Goal: Information Seeking & Learning: Learn about a topic

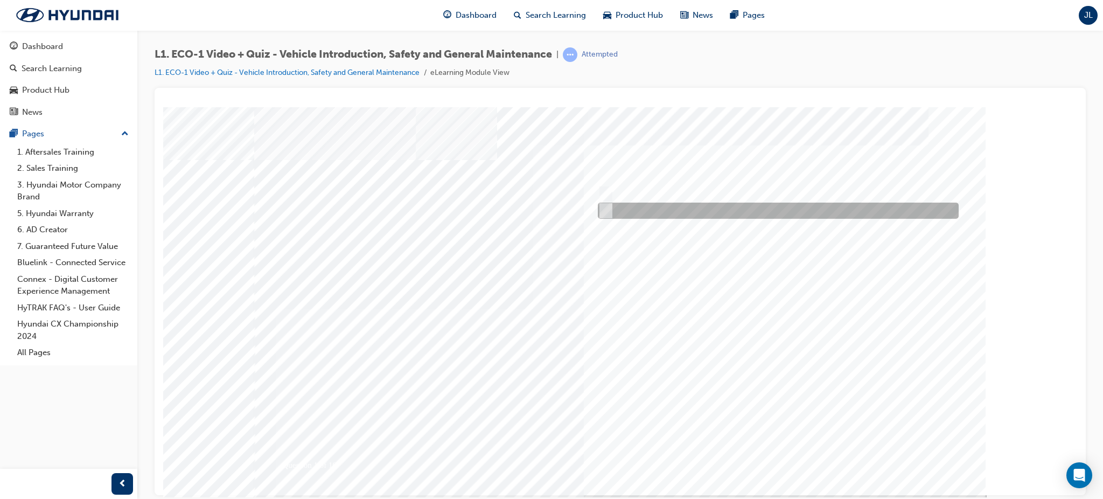
click at [603, 206] on input "No" at bounding box center [604, 211] width 12 height 12
radio input "true"
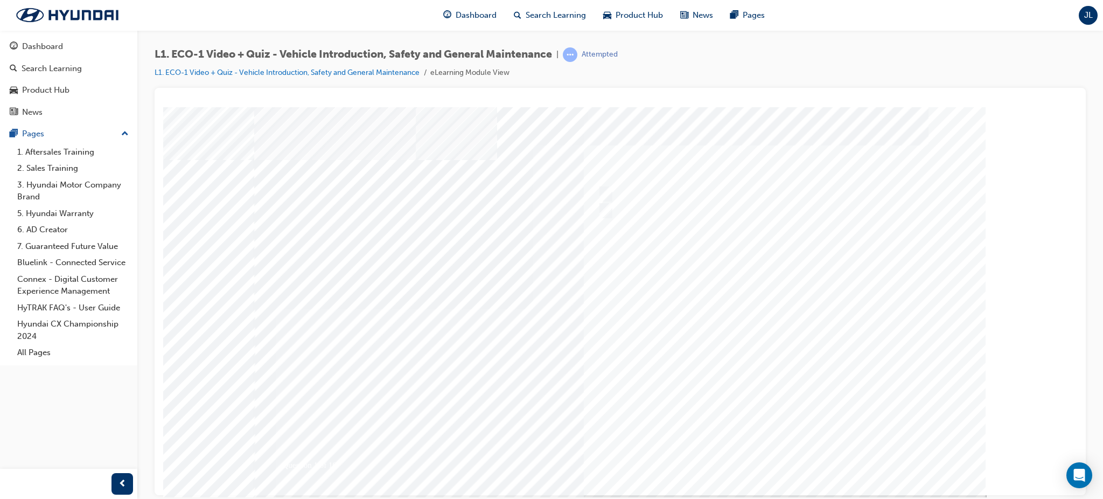
click at [787, 453] on div at bounding box center [620, 301] width 732 height 388
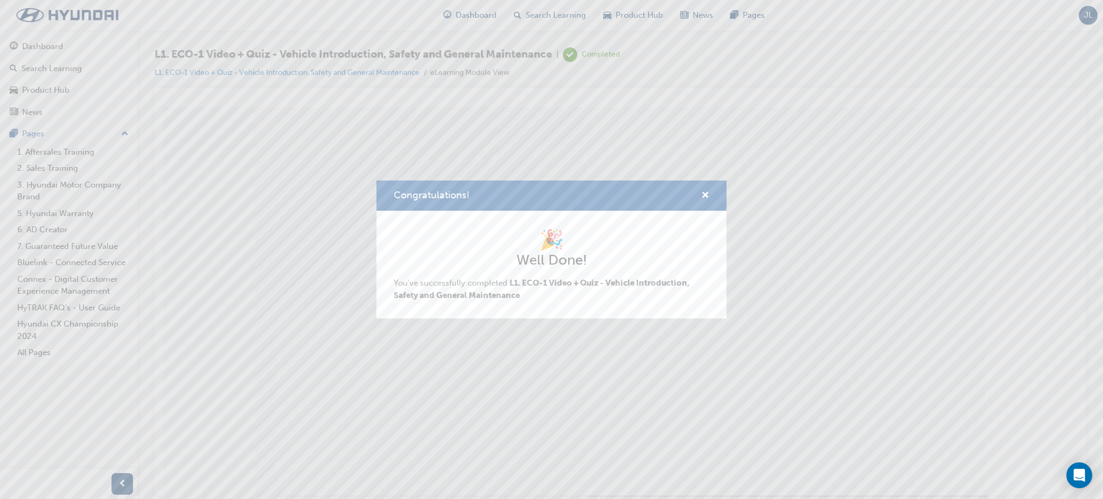
click at [563, 275] on div "🎉 Well Done! You've successfully completed L1. ECO-1 Video + Quiz - Vehicle Int…" at bounding box center [552, 264] width 316 height 73
click at [703, 191] on span "cross-icon" at bounding box center [705, 196] width 8 height 10
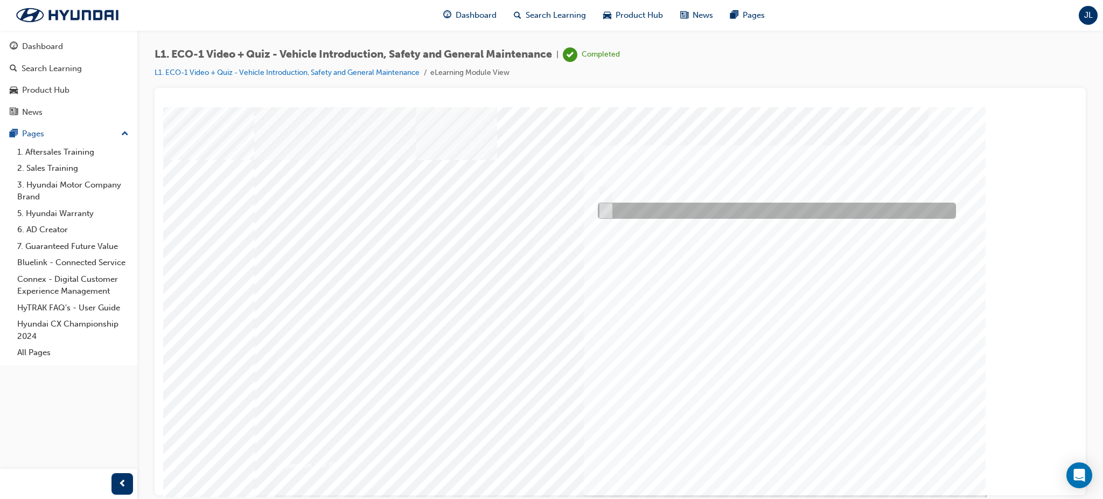
click at [696, 207] on div at bounding box center [774, 210] width 358 height 16
radio input "true"
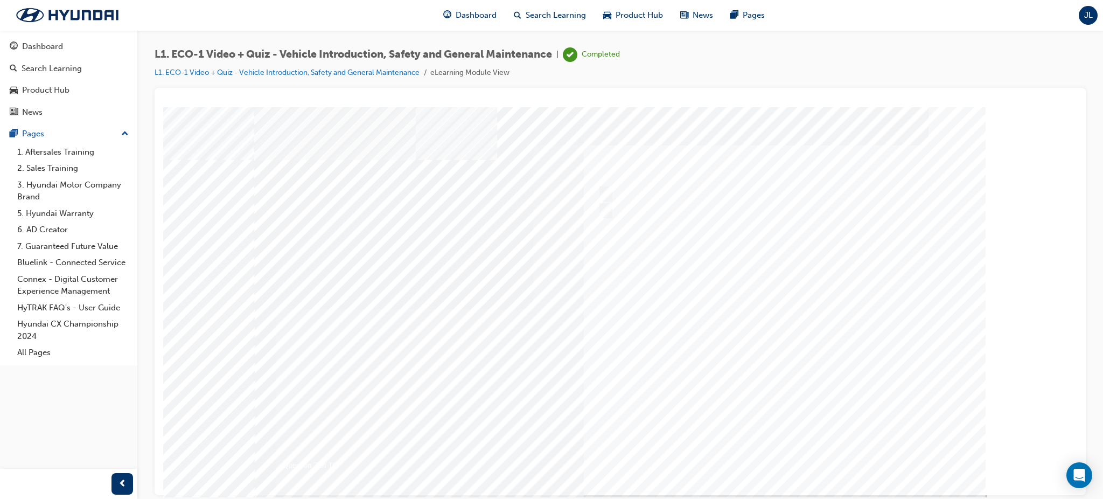
click at [775, 453] on div at bounding box center [620, 301] width 732 height 388
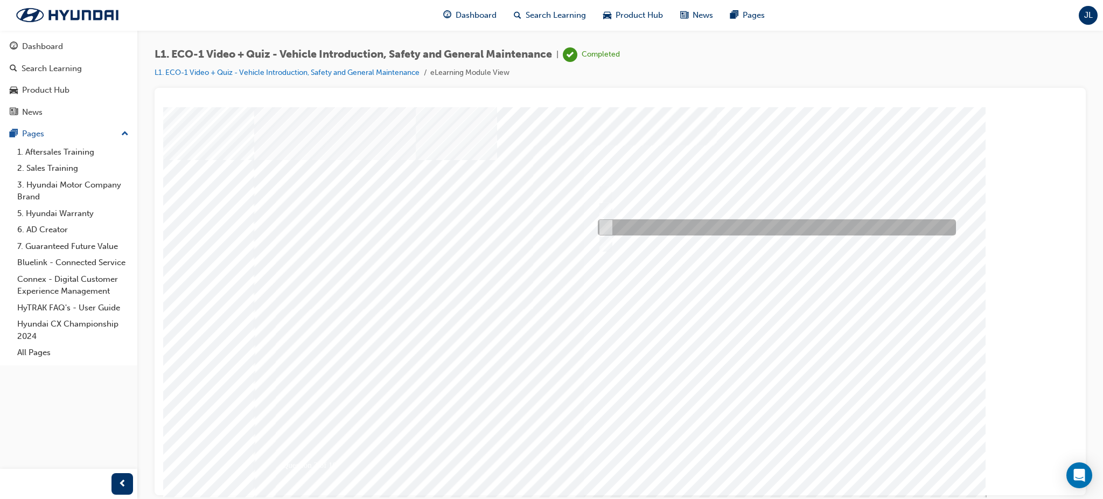
click at [605, 225] on input "Immediately advise an Eco Vehicle Specialist Technician." at bounding box center [604, 227] width 12 height 12
radio input "true"
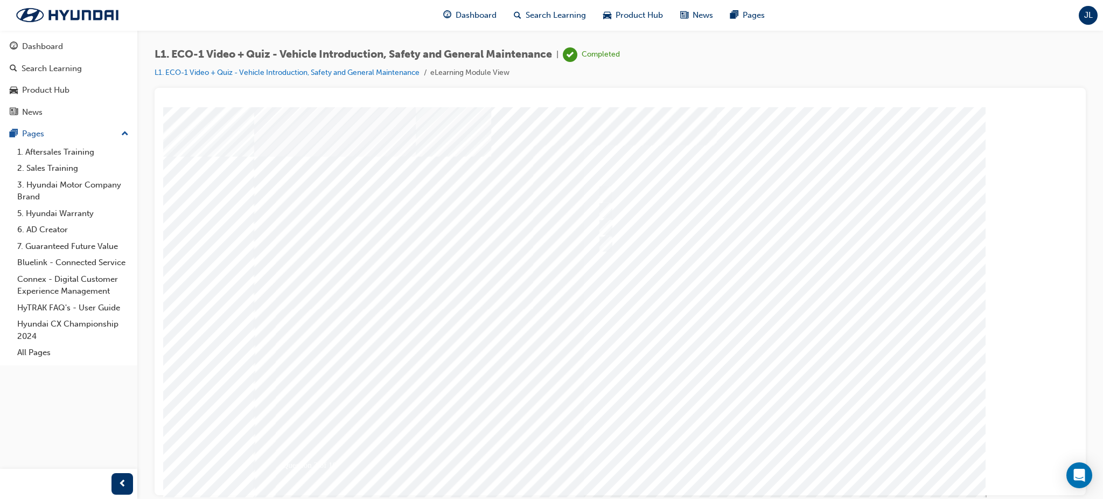
click at [786, 451] on div at bounding box center [620, 301] width 732 height 388
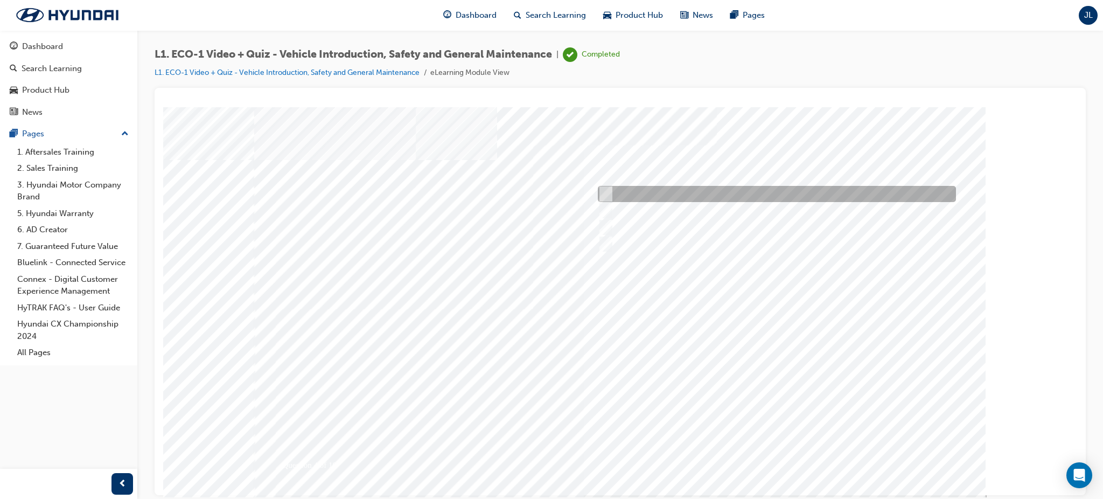
click at [605, 191] on input "An orange covering." at bounding box center [604, 194] width 12 height 12
radio input "true"
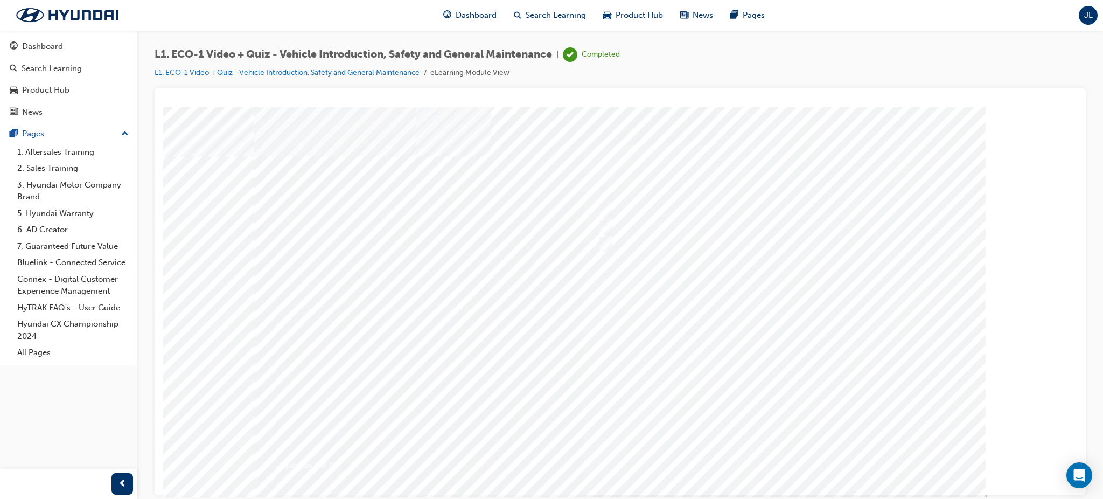
click at [774, 450] on div at bounding box center [620, 301] width 732 height 388
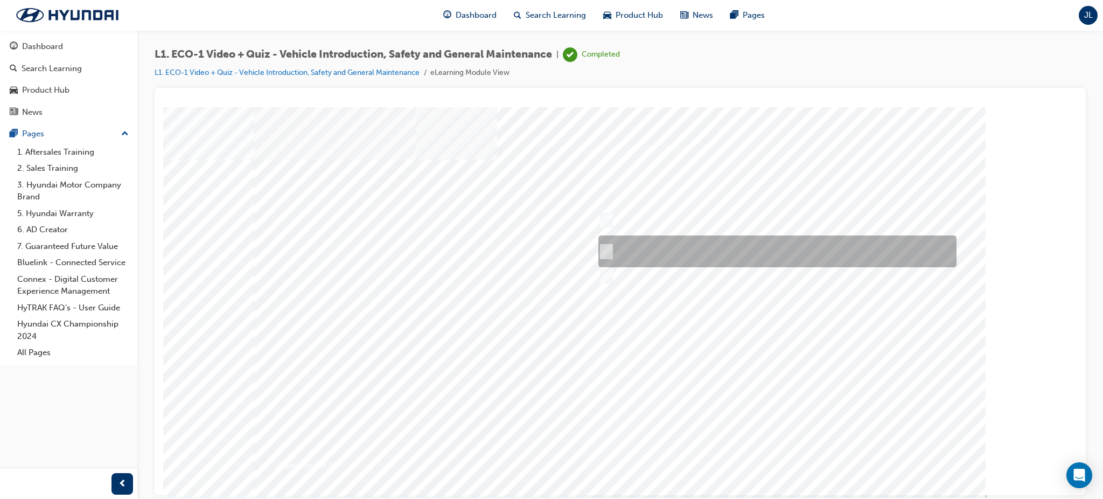
click at [605, 249] on input "Red means High Voltage is present, and orange means High Voltage may be present." at bounding box center [604, 252] width 12 height 12
radio input "true"
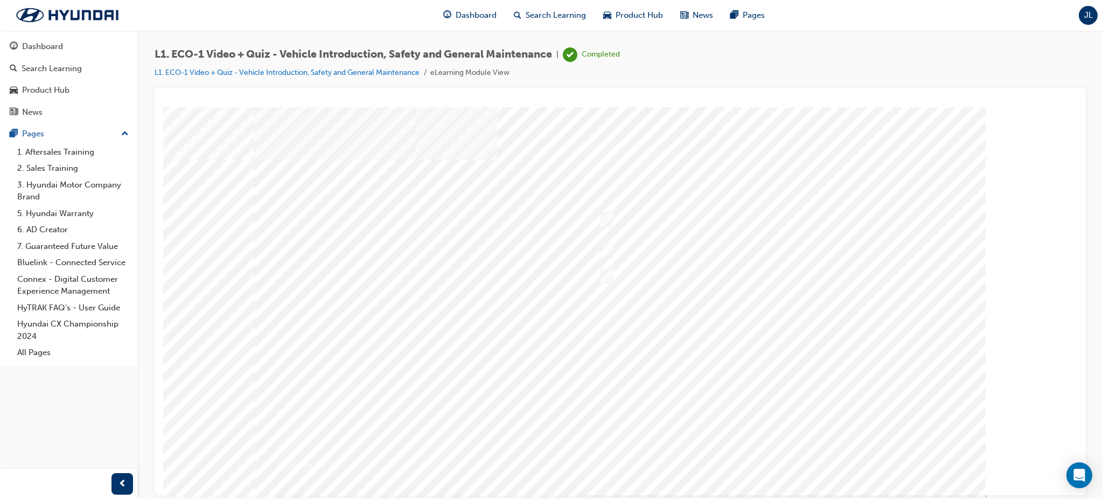
click at [788, 457] on div at bounding box center [620, 301] width 732 height 388
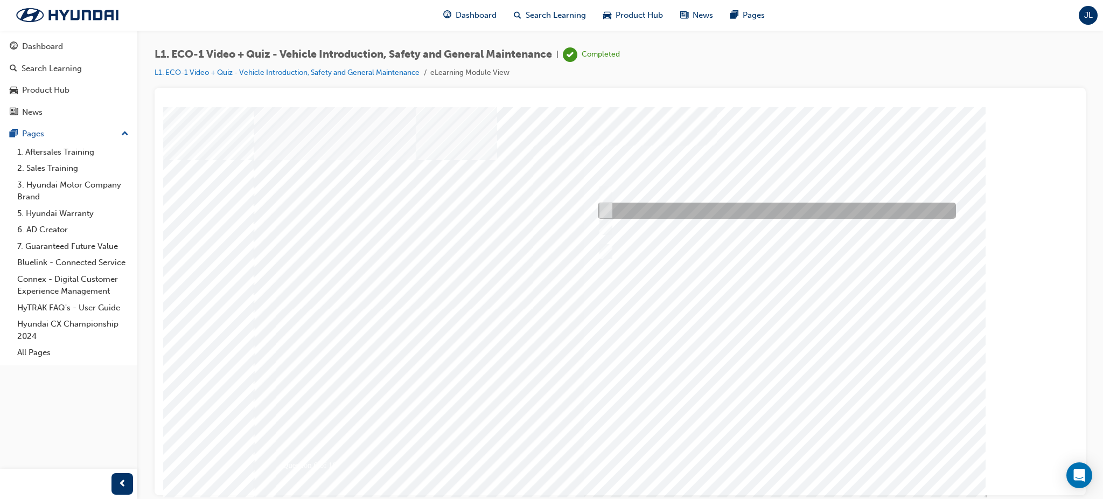
click at [606, 210] on input "Under the instruction of an Eco Vehicle Specialist Technician." at bounding box center [604, 211] width 12 height 12
radio input "true"
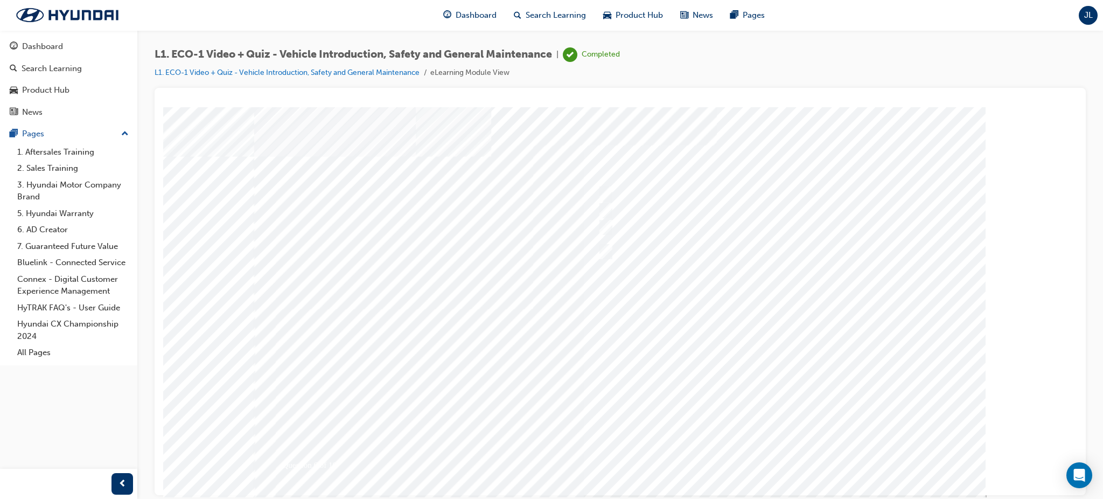
click at [780, 453] on div at bounding box center [620, 301] width 732 height 388
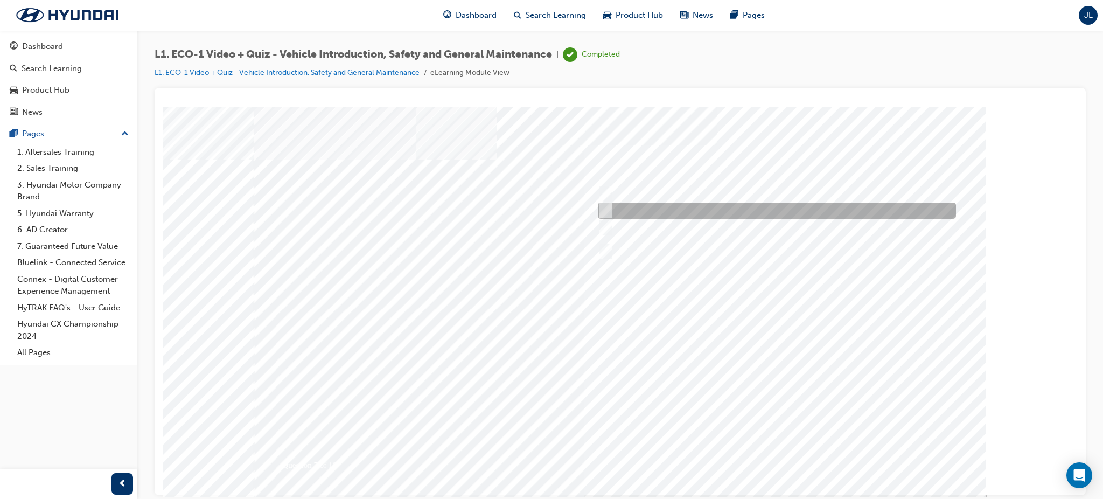
click at [605, 205] on input "No." at bounding box center [604, 211] width 12 height 12
radio input "true"
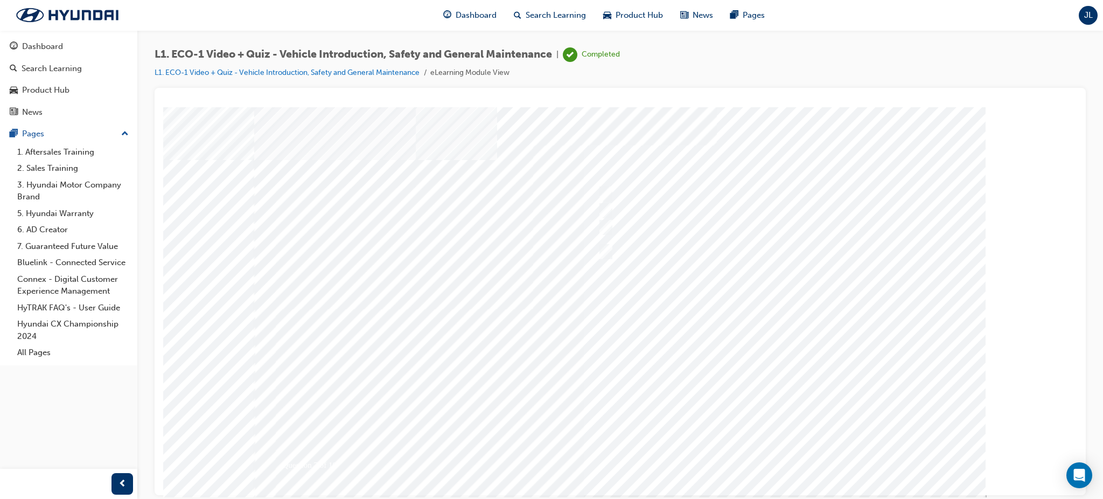
click at [785, 452] on div at bounding box center [620, 301] width 732 height 388
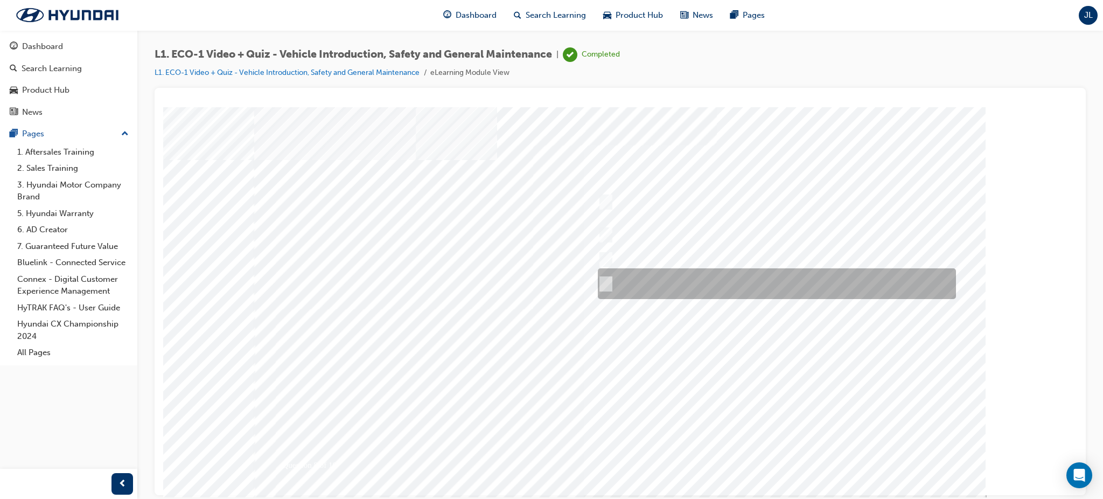
click at [602, 283] on input "Yes, if no HV faults are present, and a visual inspection has been performed." at bounding box center [604, 284] width 12 height 12
radio input "true"
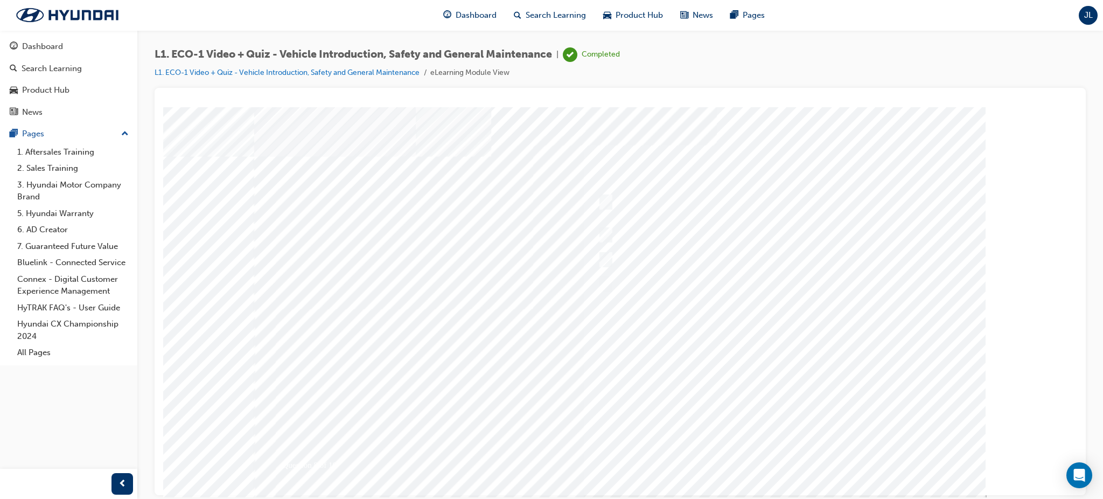
click at [783, 456] on div at bounding box center [620, 301] width 732 height 388
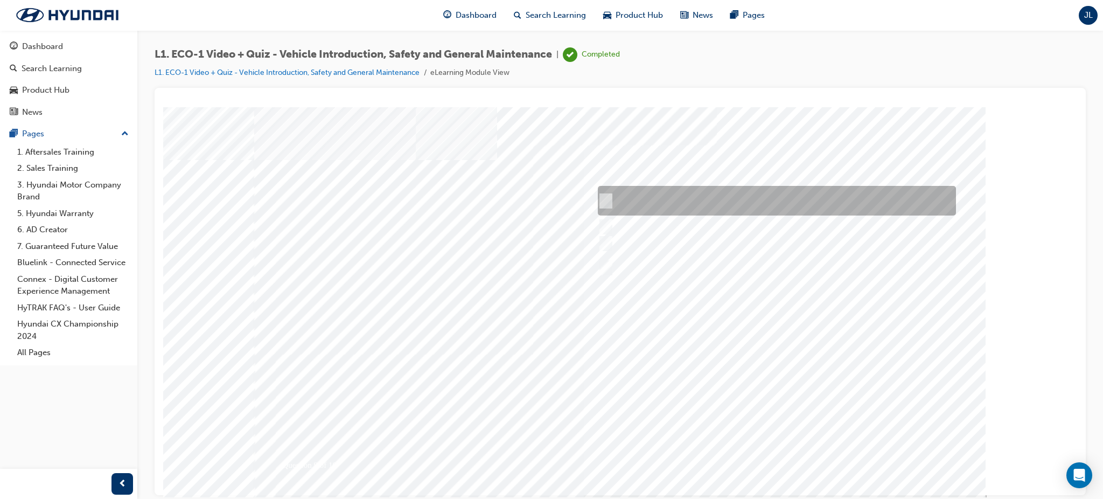
click at [605, 200] on input "Wait for the EVST in charge to return before proceeding with the work." at bounding box center [604, 201] width 12 height 12
radio input "true"
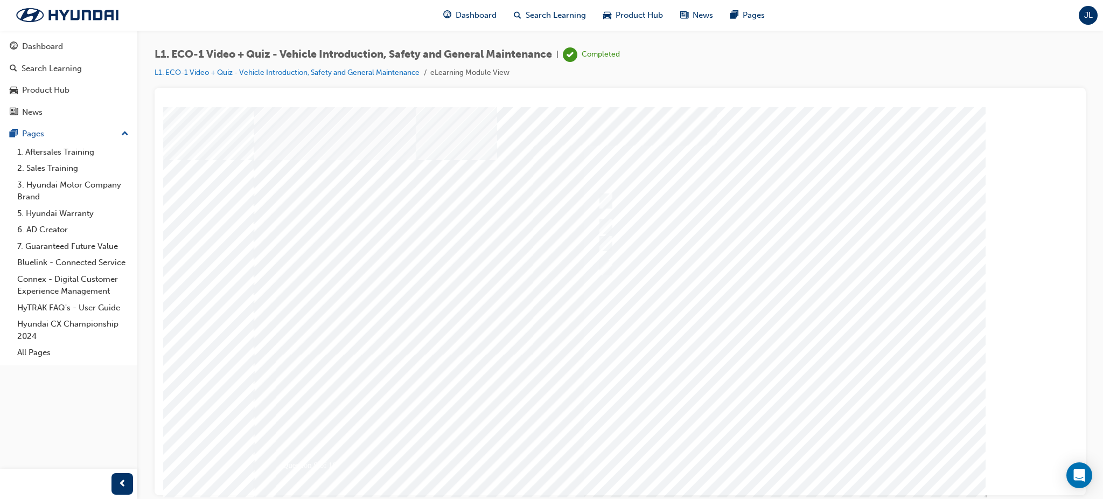
click at [783, 454] on div at bounding box center [620, 301] width 732 height 388
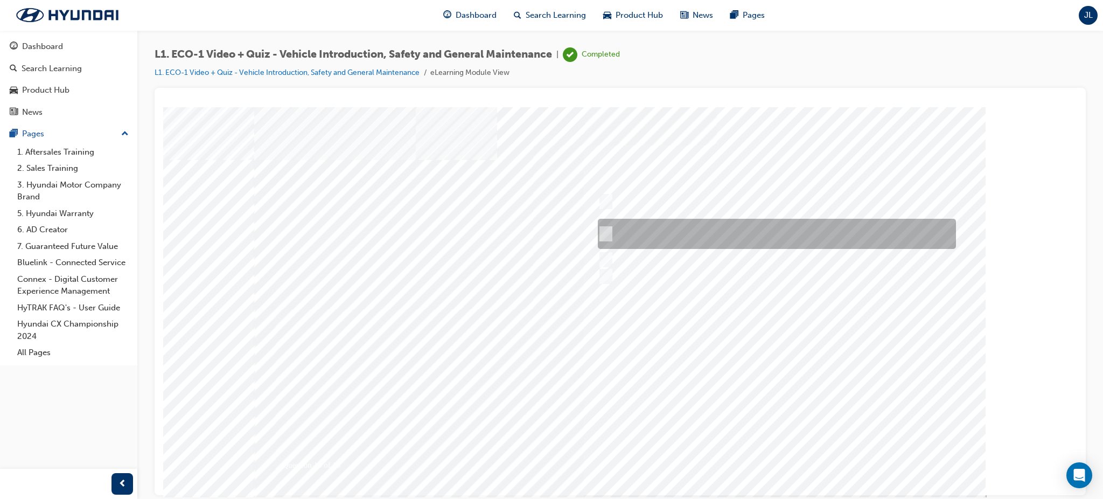
click at [604, 233] on input "Get the GDS and read out the code. Make a record on the R/O and clear the code." at bounding box center [604, 234] width 12 height 12
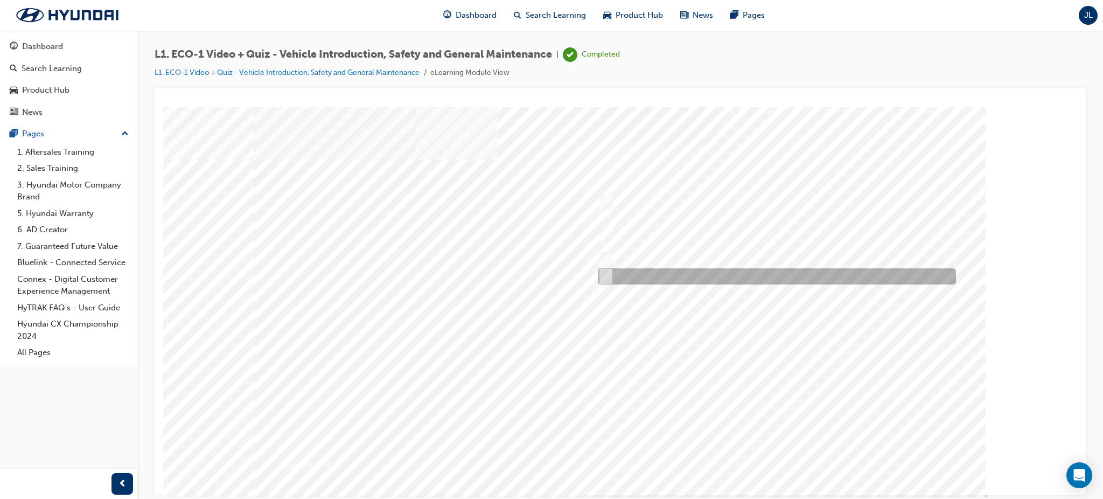
click at [615, 275] on div at bounding box center [774, 276] width 358 height 16
radio input "false"
radio input "true"
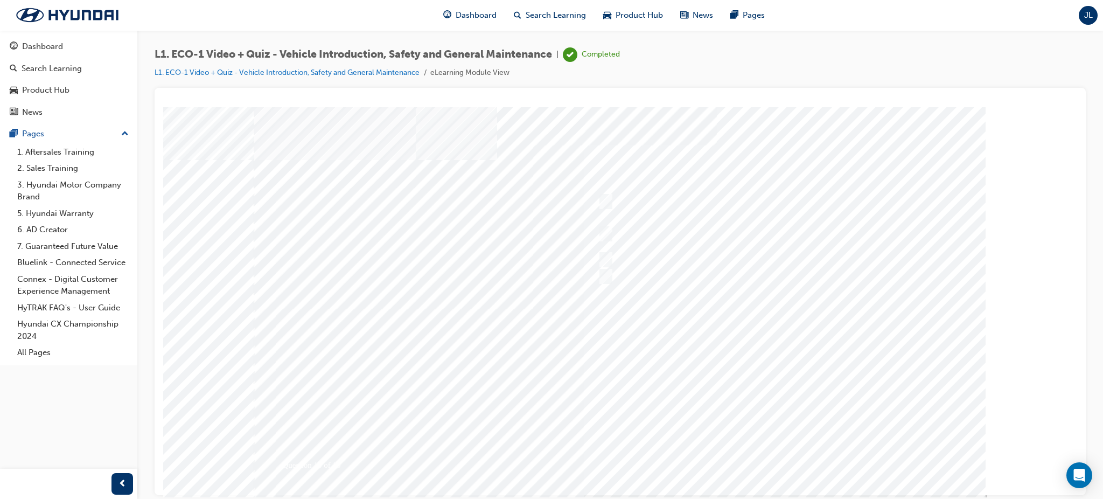
click at [781, 453] on div at bounding box center [620, 301] width 732 height 388
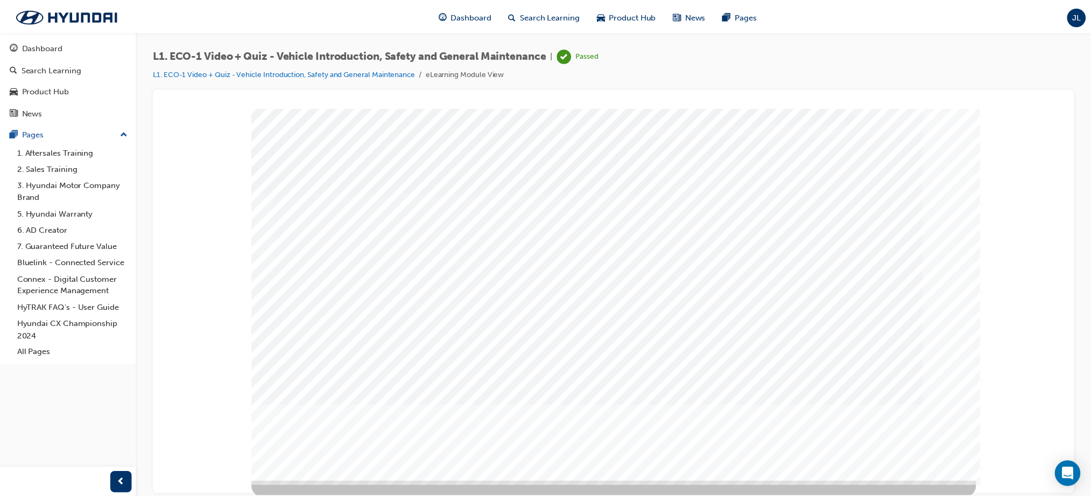
scroll to position [13, 0]
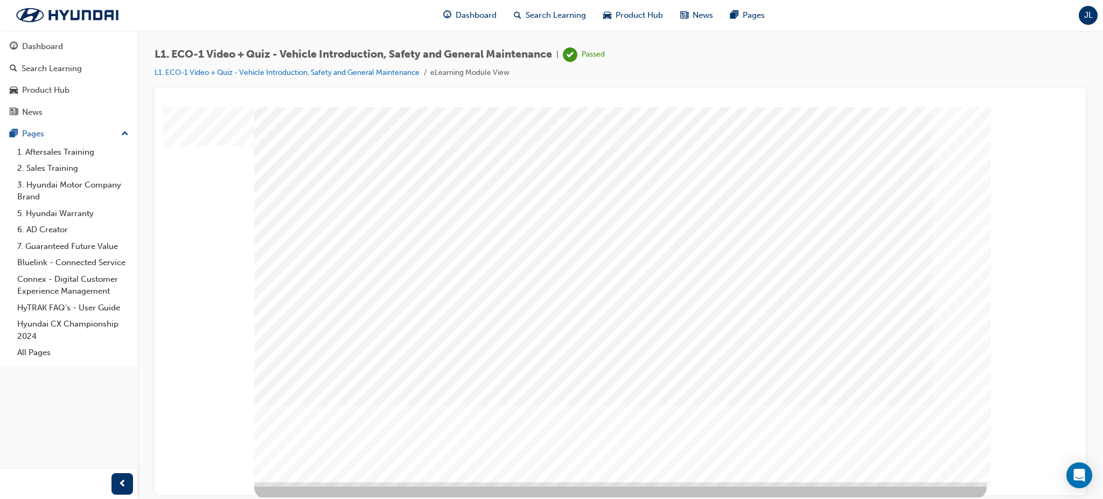
click at [50, 45] on div "Dashboard" at bounding box center [42, 46] width 41 height 12
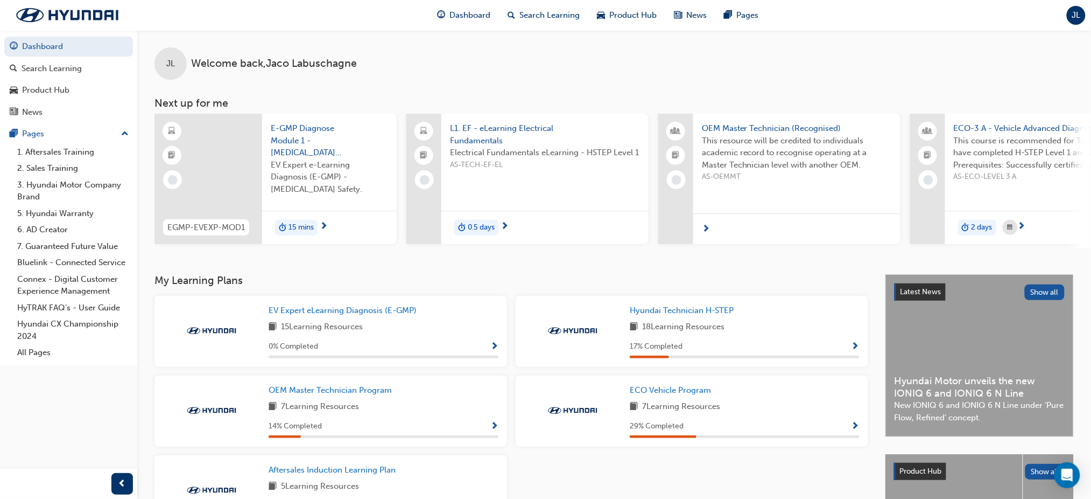
click at [854, 429] on span "Show Progress" at bounding box center [856, 427] width 8 height 10
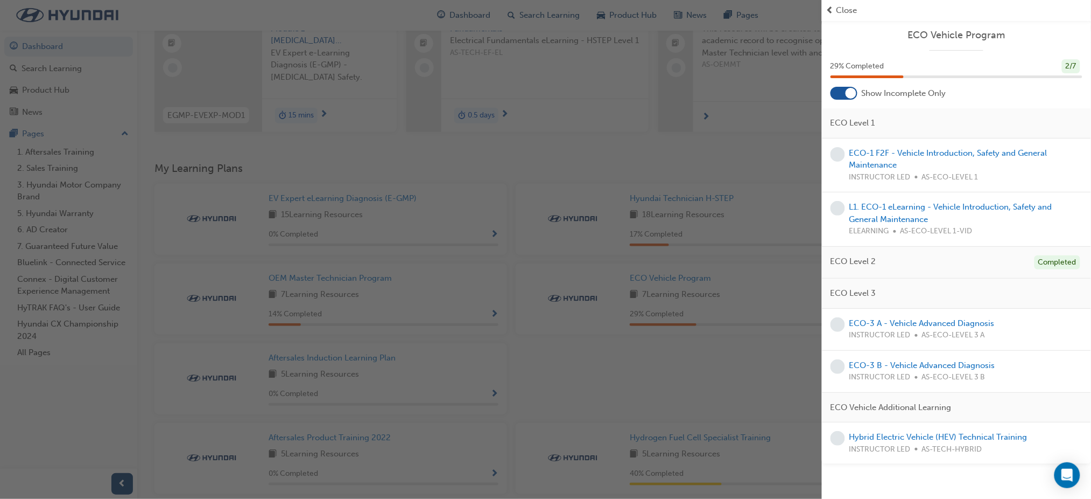
scroll to position [163, 0]
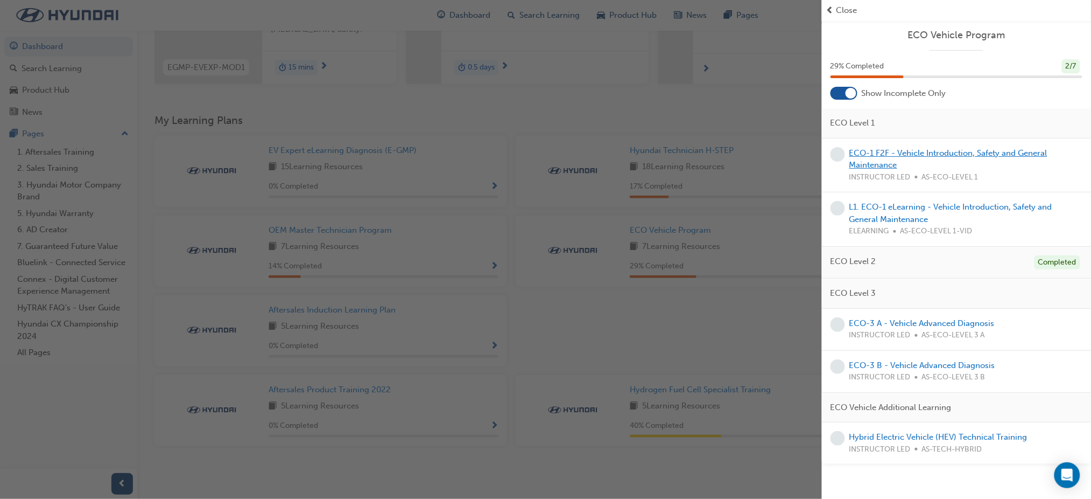
click at [886, 155] on link "ECO-1 F2F - Vehicle Introduction, Safety and General Maintenance" at bounding box center [949, 159] width 198 height 22
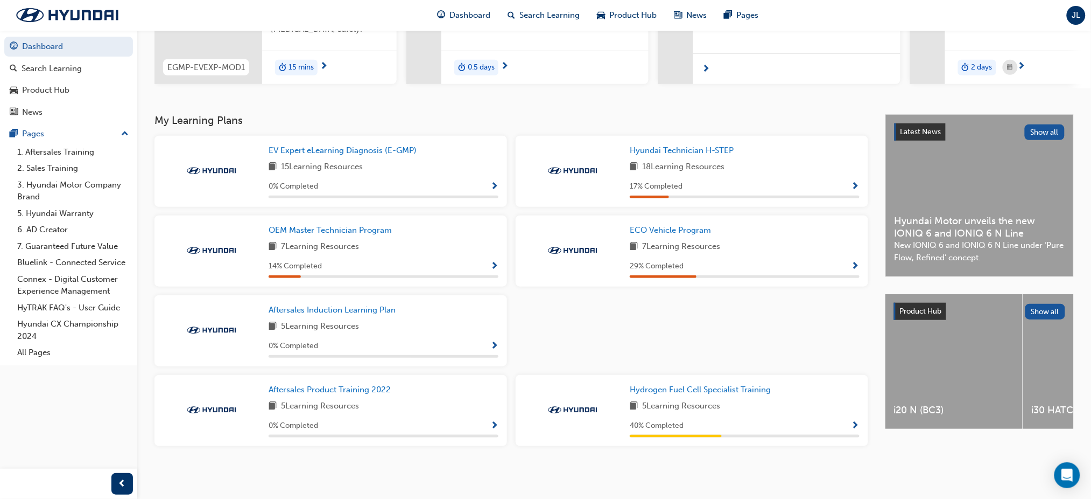
scroll to position [163, 0]
click at [46, 184] on link "3. Hyundai Motor Company Brand" at bounding box center [73, 191] width 120 height 29
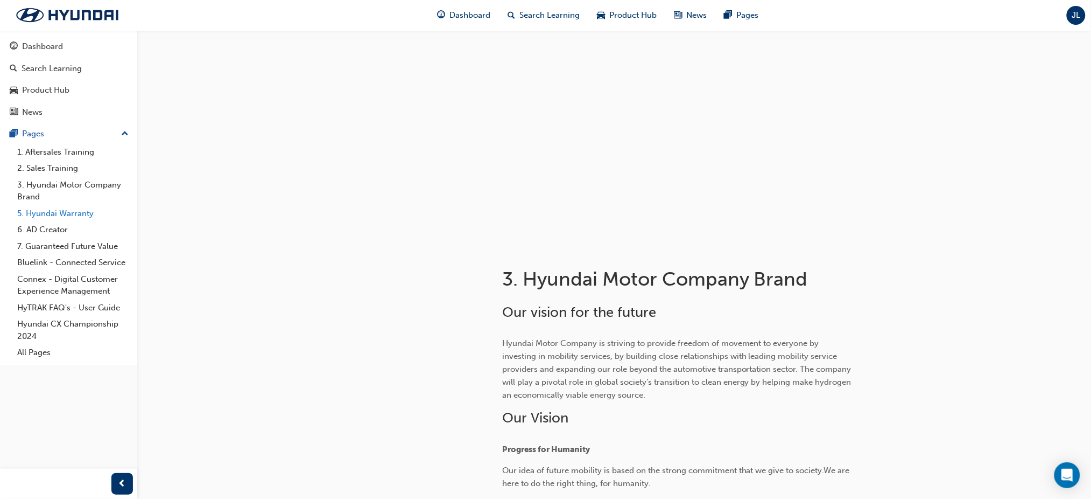
click at [40, 211] on link "5. Hyundai Warranty" at bounding box center [73, 213] width 120 height 17
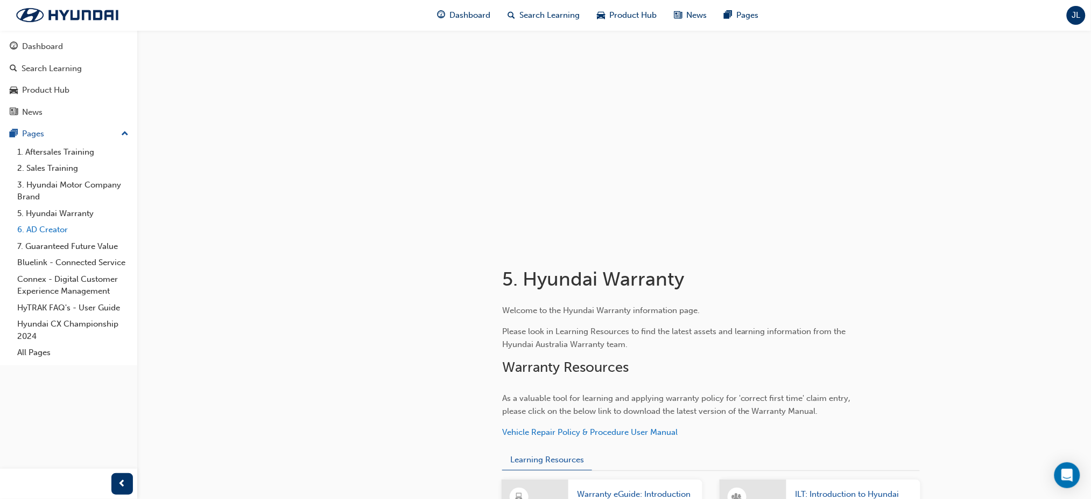
click at [44, 233] on link "6. AD Creator" at bounding box center [73, 229] width 120 height 17
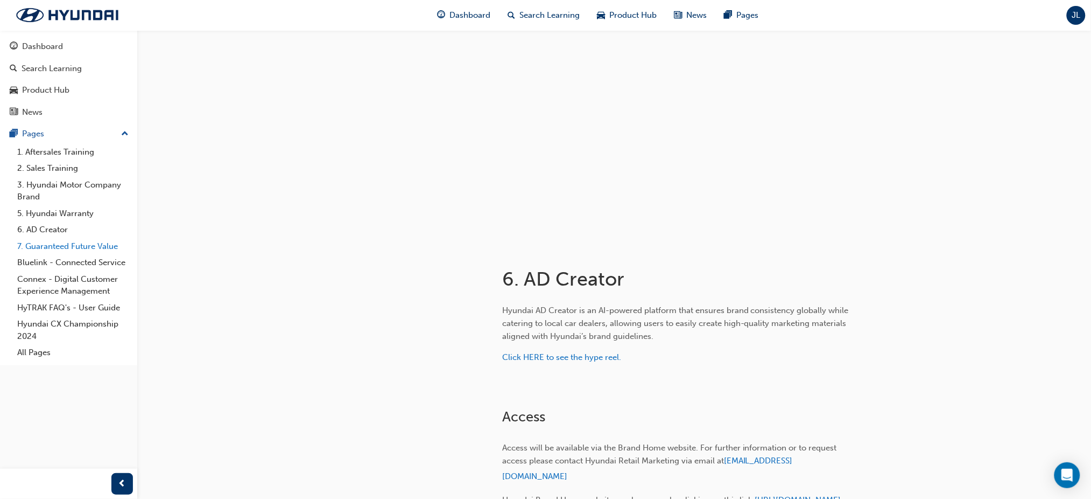
click at [45, 244] on link "7. Guaranteed Future Value" at bounding box center [73, 246] width 120 height 17
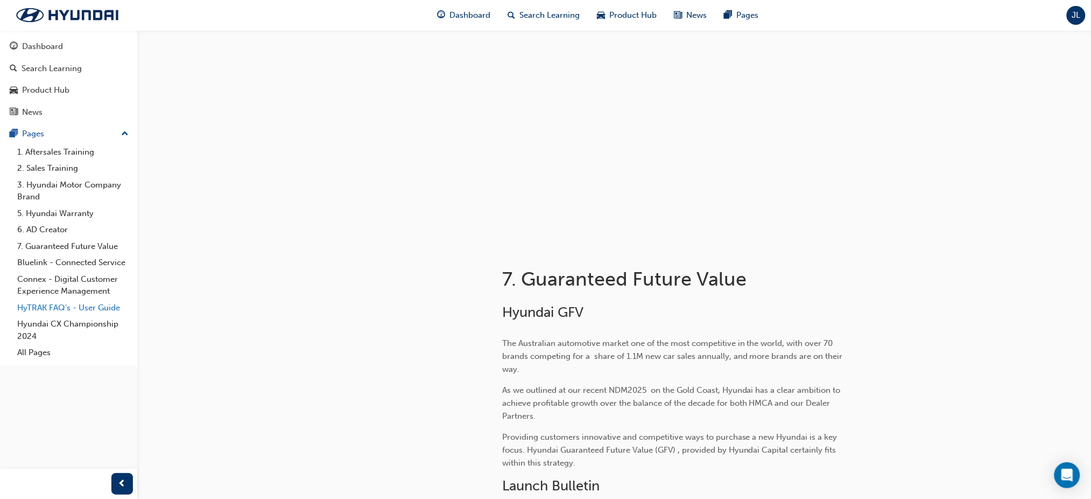
click at [45, 307] on link "HyTRAK FAQ's - User Guide" at bounding box center [73, 307] width 120 height 17
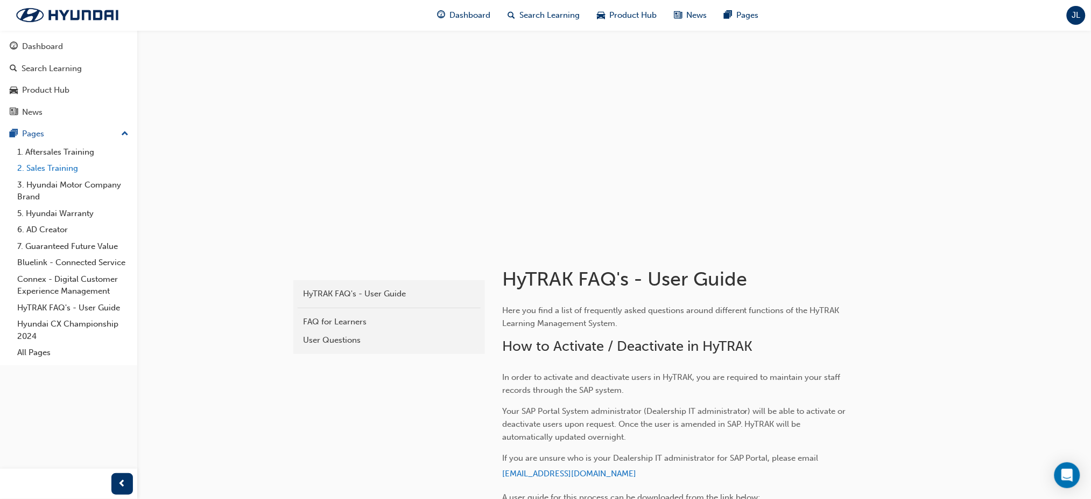
click at [52, 168] on link "2. Sales Training" at bounding box center [73, 168] width 120 height 17
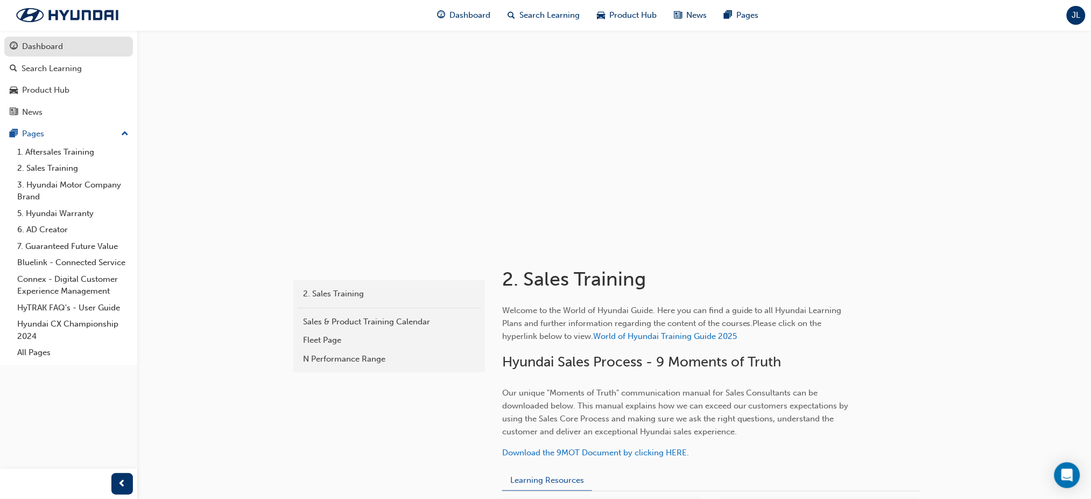
click at [42, 48] on div "Dashboard" at bounding box center [42, 46] width 41 height 12
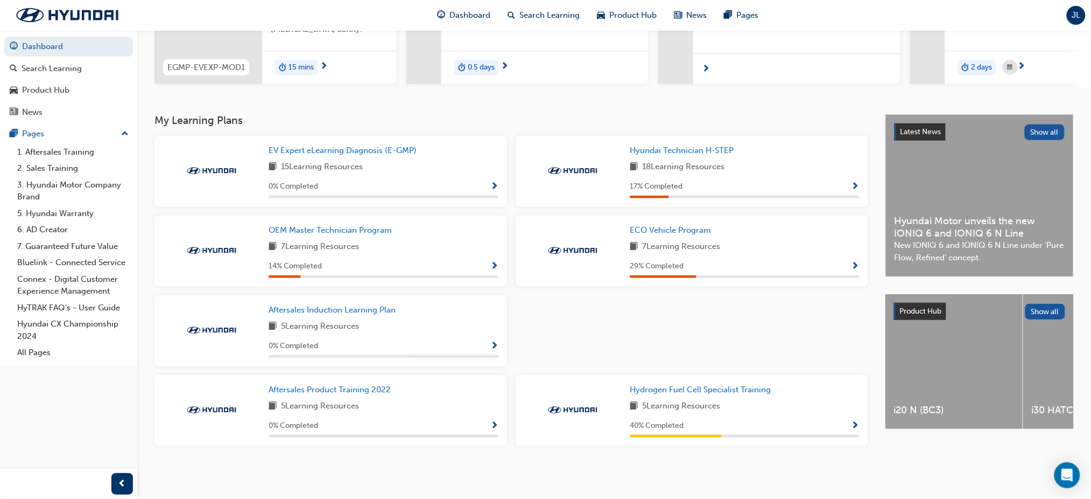
scroll to position [163, 0]
click at [754, 390] on span "Hydrogen Fuel Cell Specialist Training" at bounding box center [701, 389] width 142 height 10
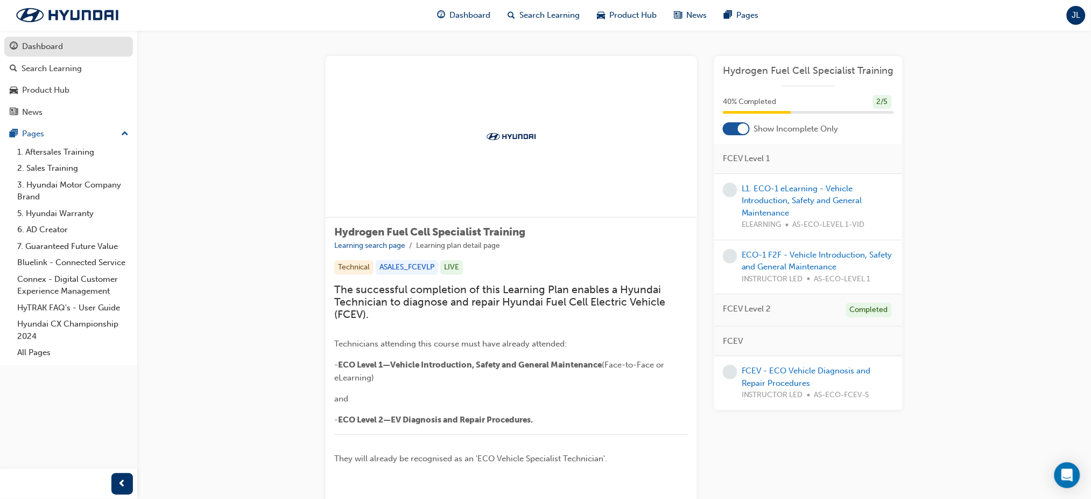
click at [35, 48] on div "Dashboard" at bounding box center [42, 46] width 41 height 12
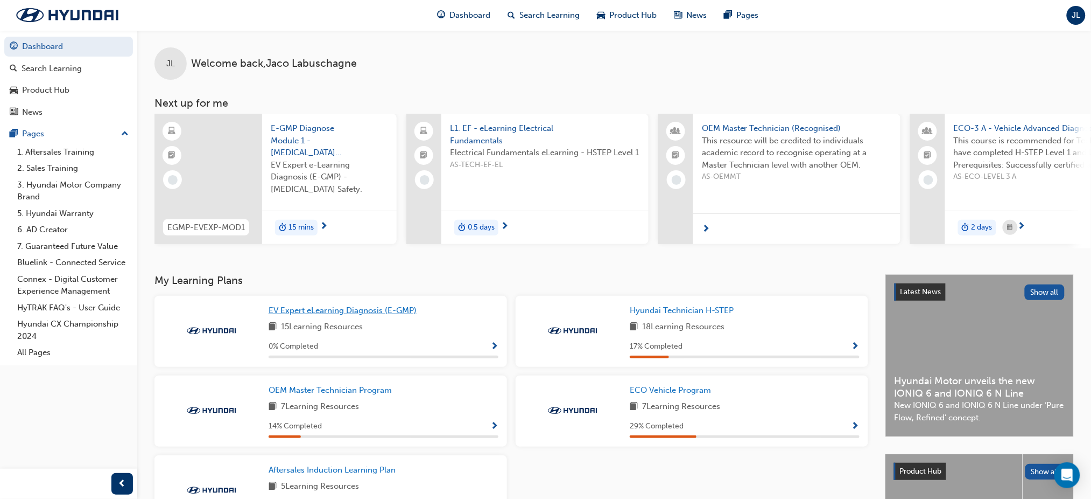
click at [342, 310] on span "EV Expert eLearning Diagnosis (E-GMP)" at bounding box center [343, 310] width 148 height 10
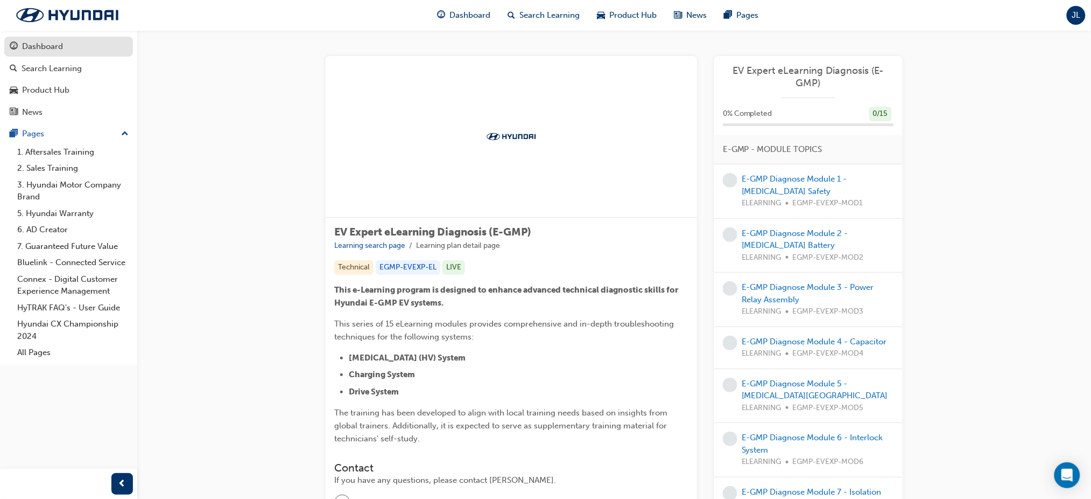
click at [45, 46] on div "Dashboard" at bounding box center [42, 46] width 41 height 12
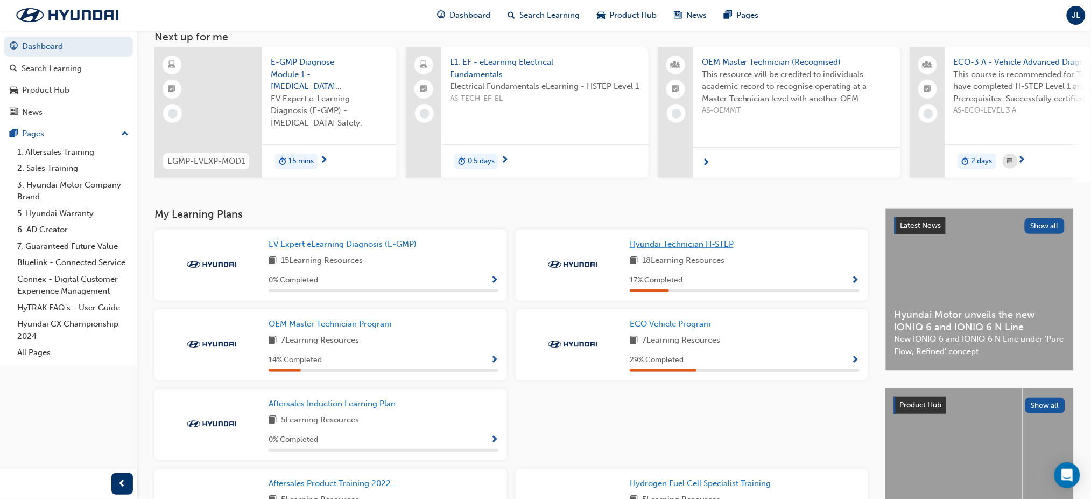
scroll to position [72, 0]
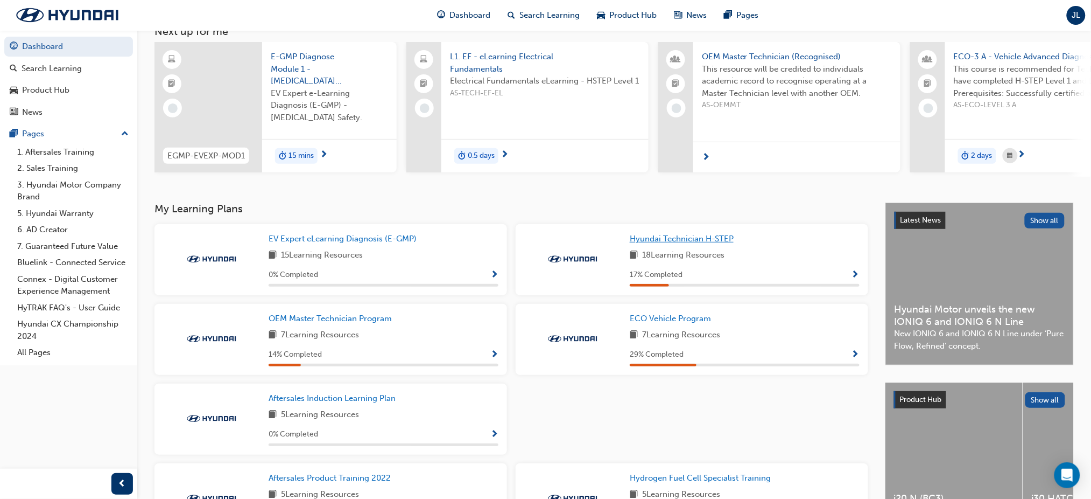
click at [669, 238] on span "Hyundai Technician H-STEP" at bounding box center [682, 239] width 104 height 10
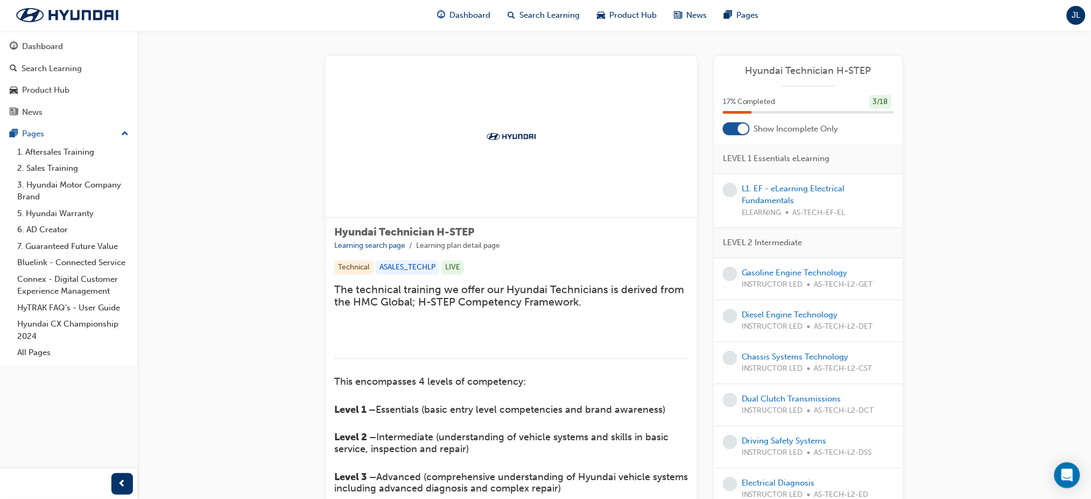
click at [746, 126] on div at bounding box center [743, 128] width 11 height 11
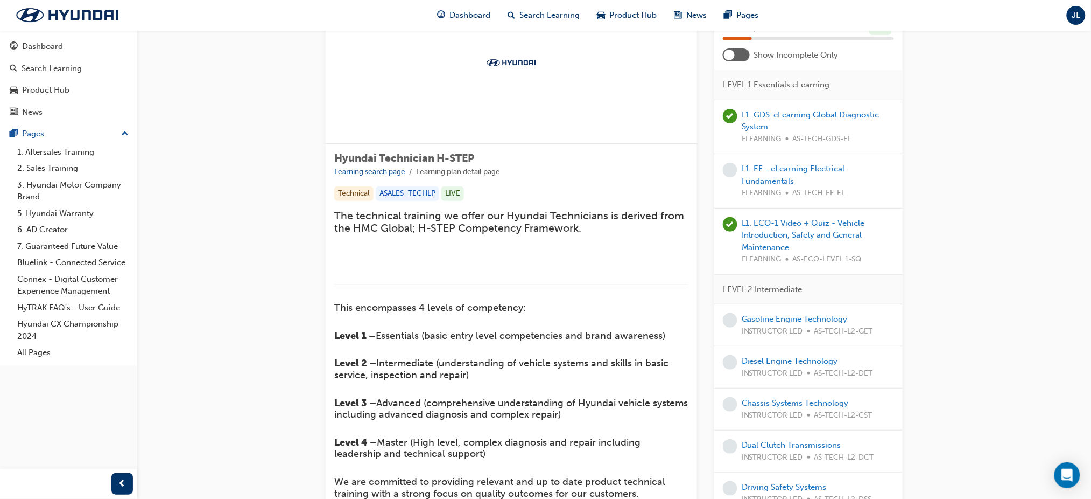
scroll to position [72, 0]
